Goal: Task Accomplishment & Management: Complete application form

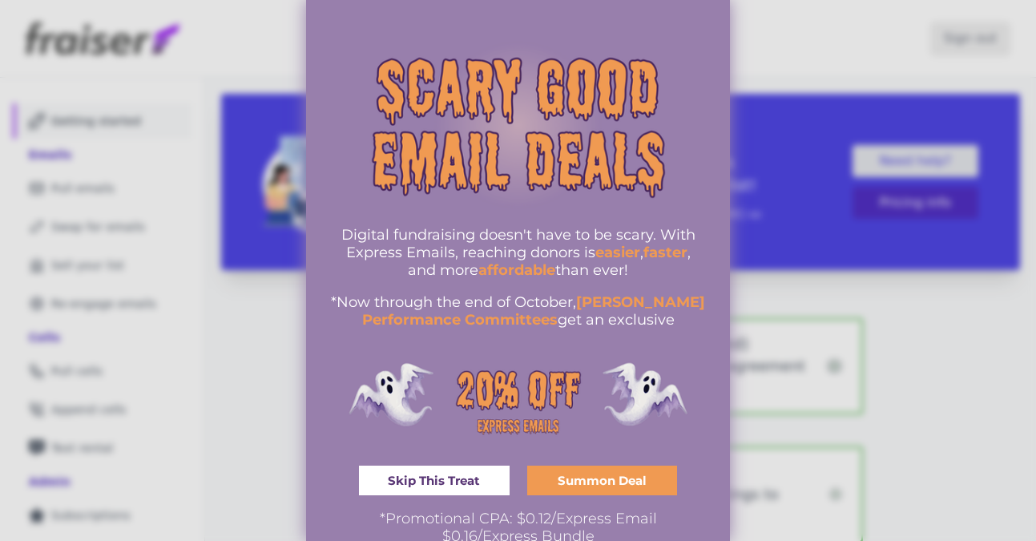
scroll to position [30, 0]
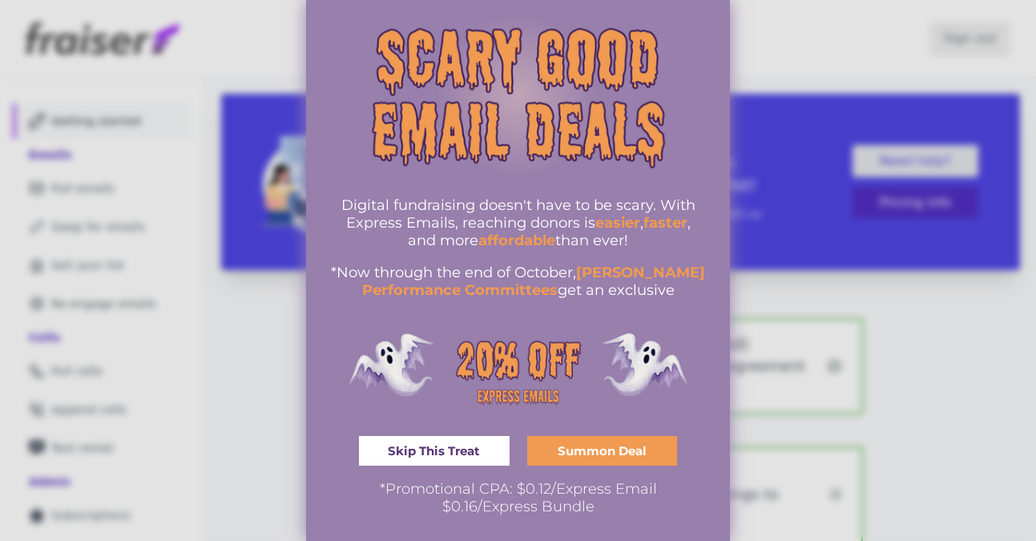
click at [980, 386] on div at bounding box center [518, 270] width 1036 height 541
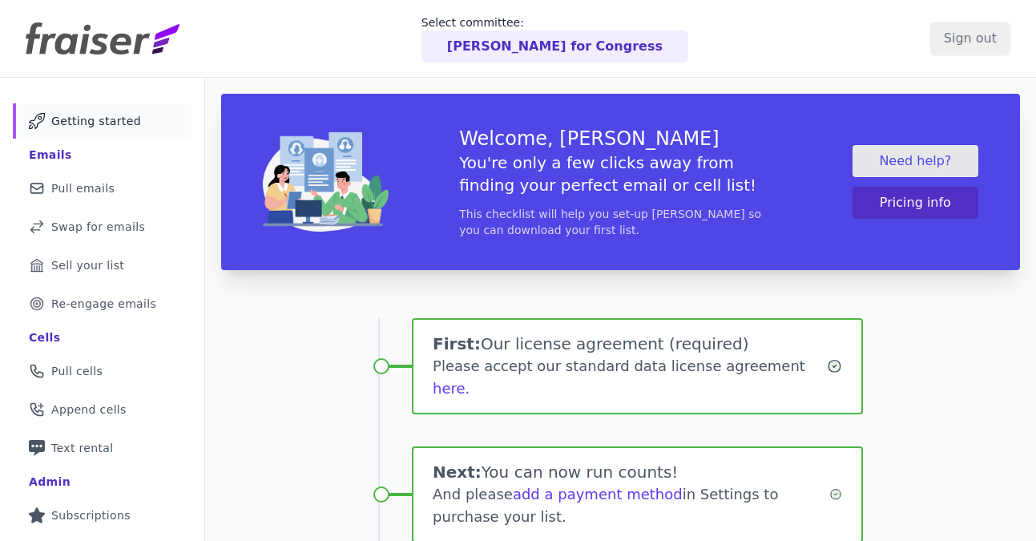
click at [603, 47] on p "[PERSON_NAME] for Congress" at bounding box center [554, 46] width 215 height 19
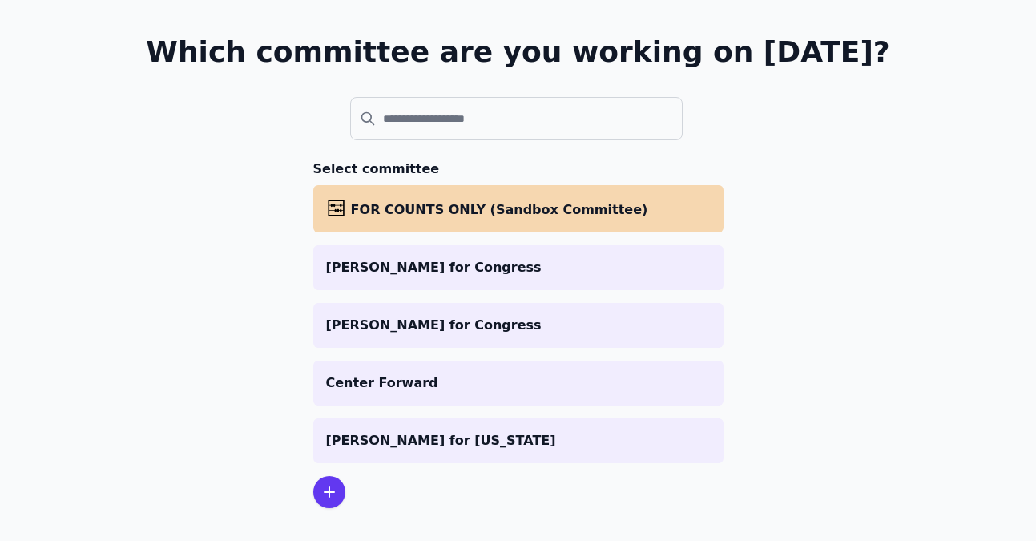
scroll to position [94, 0]
click at [330, 486] on icon at bounding box center [329, 490] width 19 height 19
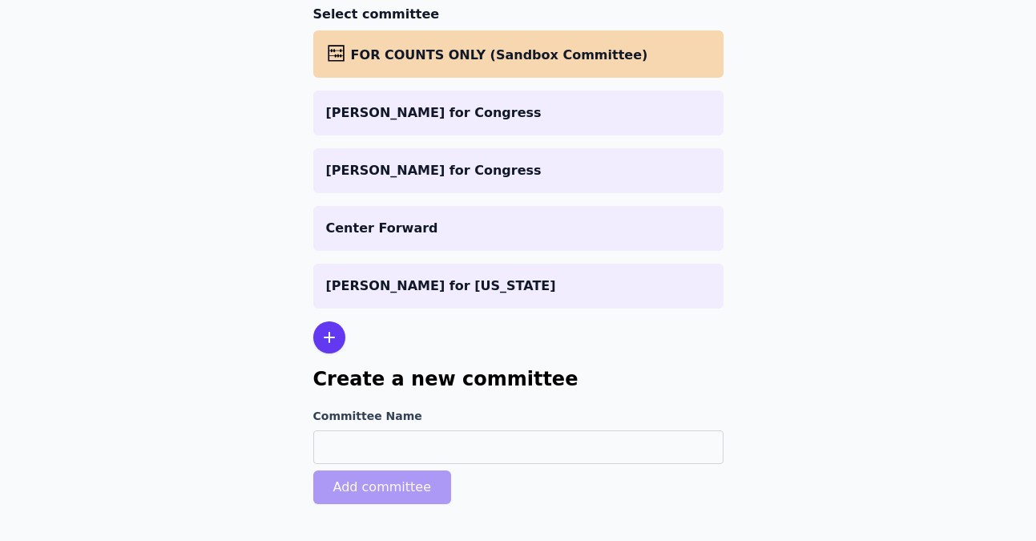
scroll to position [268, 0]
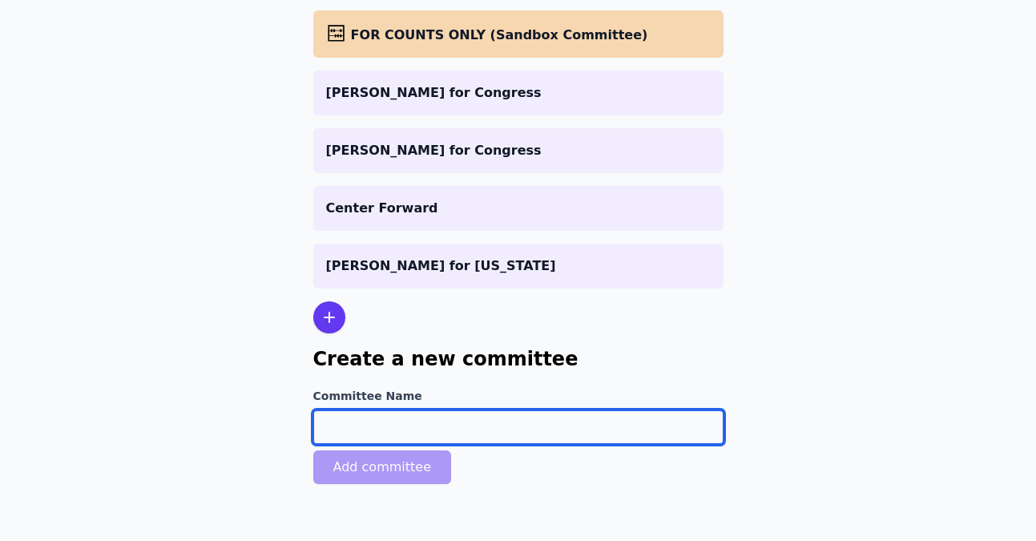
click at [429, 416] on input "Committee Name" at bounding box center [518, 427] width 410 height 34
